Goal: Submit feedback/report problem

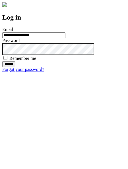
type input "**********"
click at [15, 67] on input "******" at bounding box center [8, 64] width 13 height 6
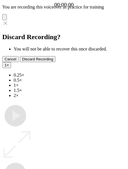
type input "**********"
